Goal: Information Seeking & Learning: Check status

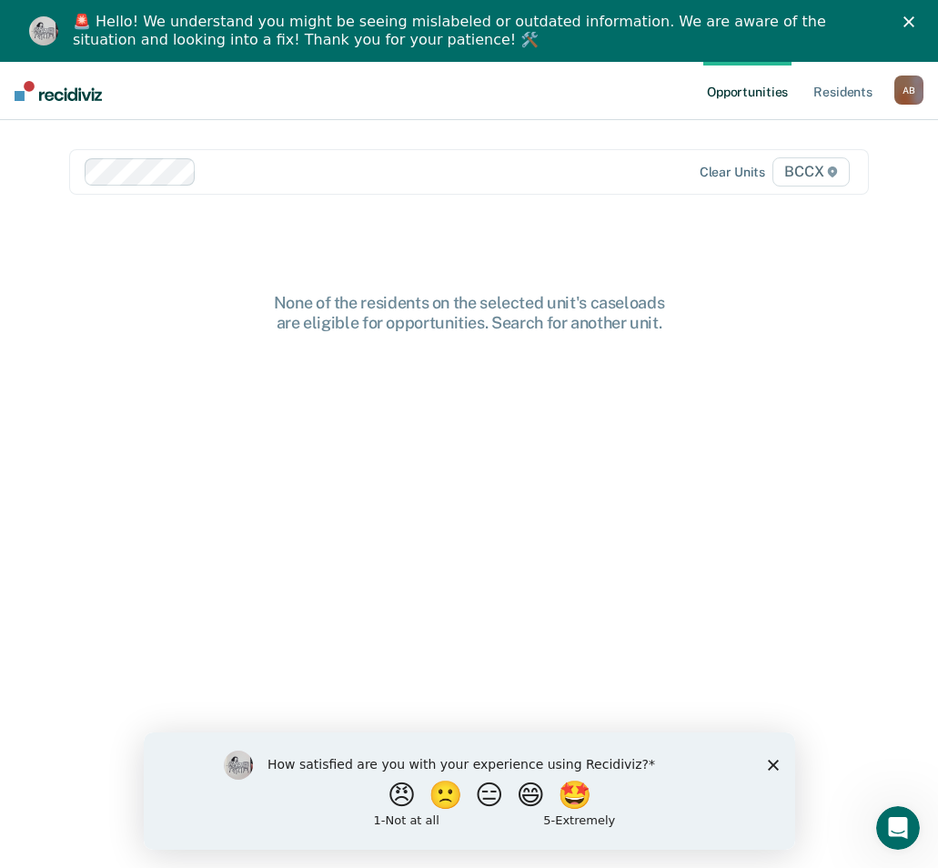
drag, startPoint x: 771, startPoint y: 759, endPoint x: 906, endPoint y: 1479, distance: 733.1
click at [771, 759] on icon "Close survey" at bounding box center [772, 764] width 11 height 11
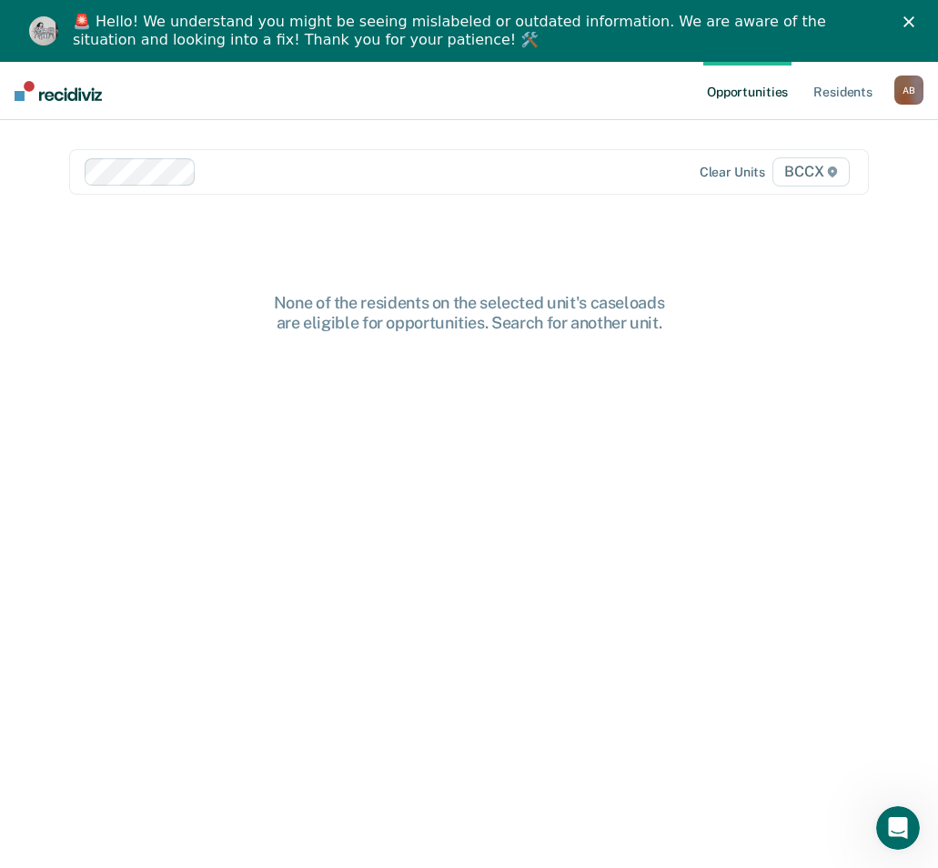
click at [235, 176] on div at bounding box center [413, 171] width 418 height 21
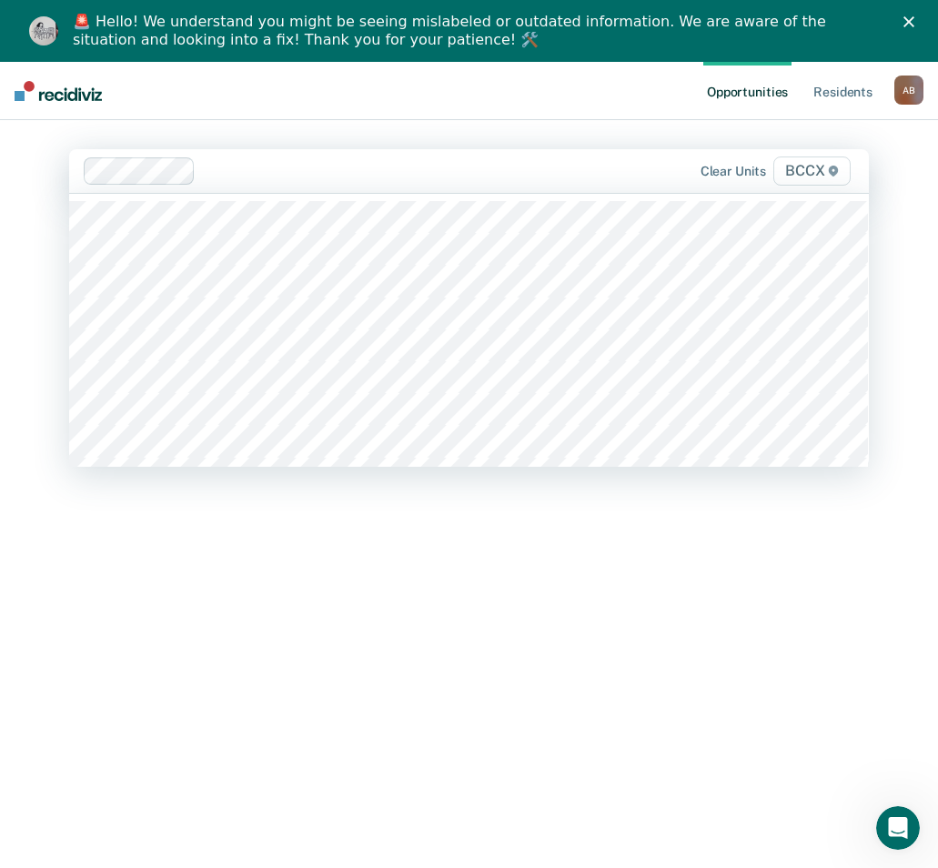
scroll to position [182, 0]
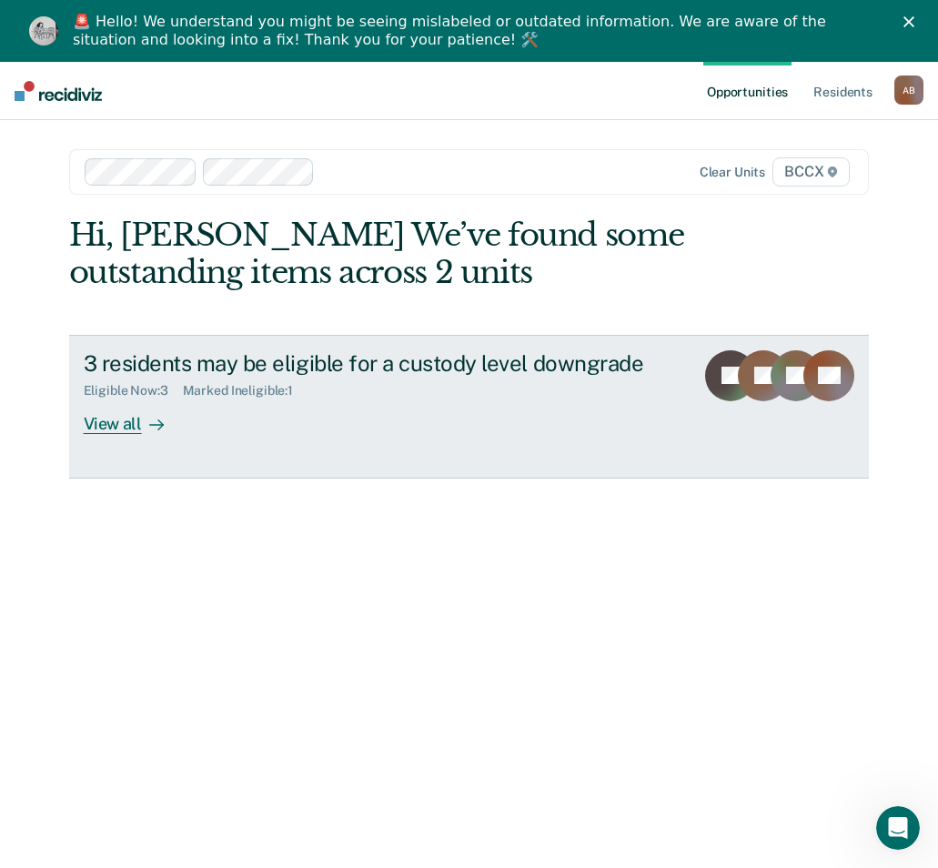
click at [126, 433] on div "View all" at bounding box center [135, 415] width 102 height 35
